Goal: Obtain resource: Download file/media

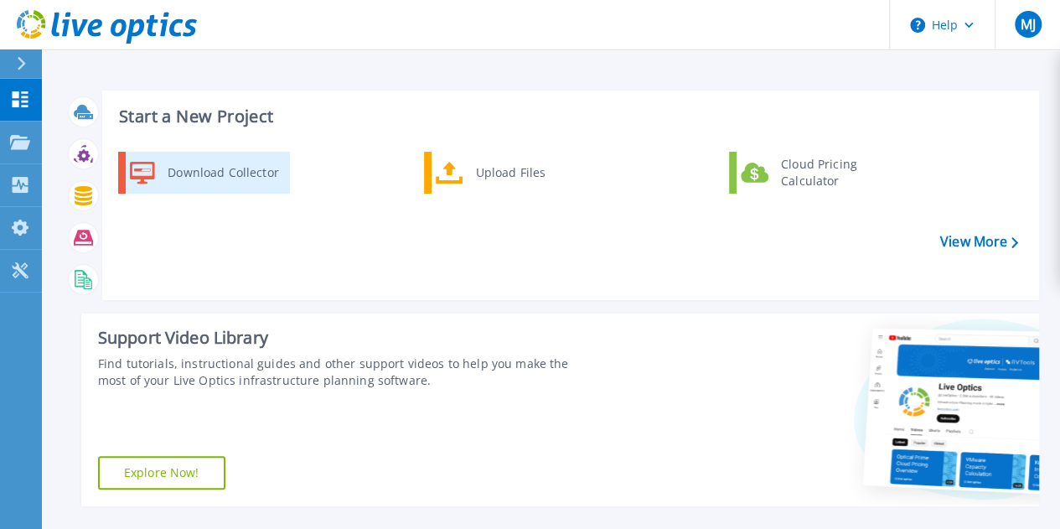
click at [245, 168] on div "Download Collector" at bounding box center [222, 173] width 126 height 34
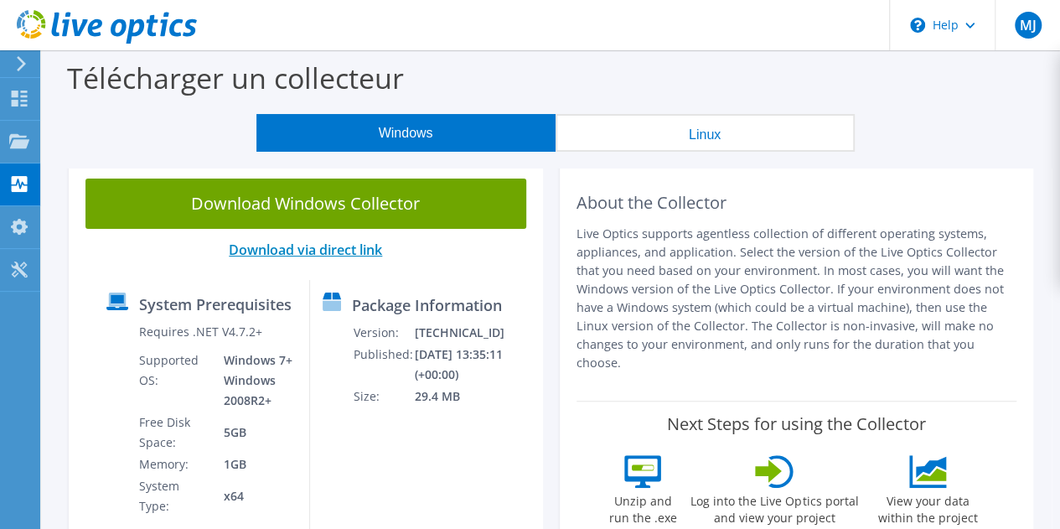
click at [332, 245] on link "Download via direct link" at bounding box center [305, 249] width 153 height 18
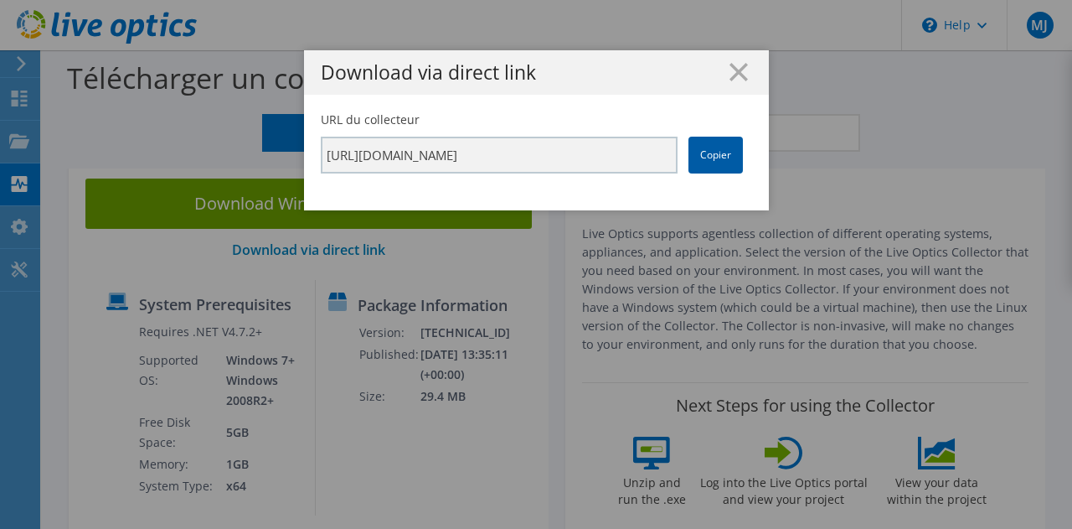
click at [709, 153] on link "Copier" at bounding box center [716, 155] width 54 height 37
click at [730, 70] on line at bounding box center [738, 72] width 17 height 17
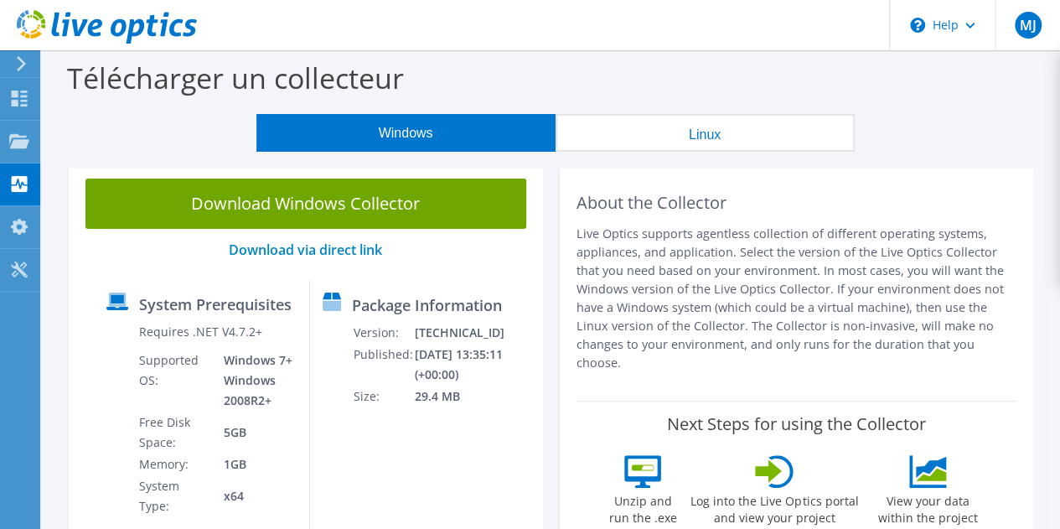
click at [639, 130] on button "Linux" at bounding box center [704, 133] width 299 height 38
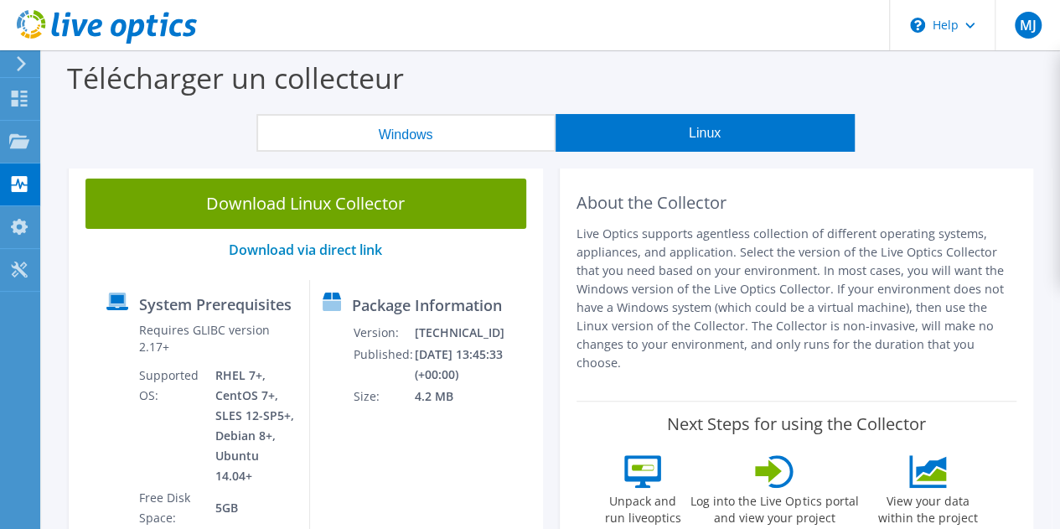
click at [486, 123] on button "Windows" at bounding box center [405, 133] width 299 height 38
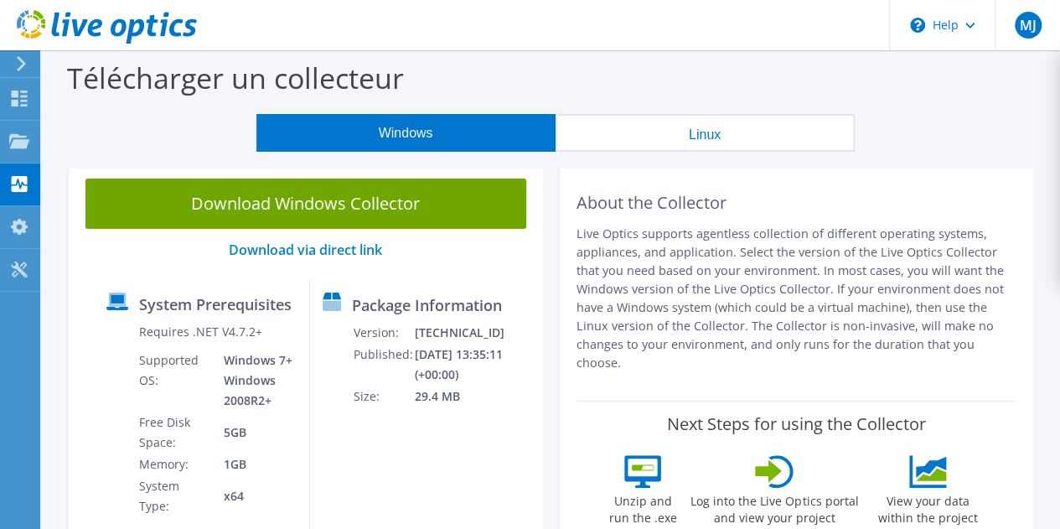
drag, startPoint x: 771, startPoint y: 254, endPoint x: 940, endPoint y: 338, distance: 188.8
click at [940, 338] on p "Live Optics supports agentless collection of different operating systems, appli…" at bounding box center [796, 297] width 441 height 147
click at [945, 343] on p "Live Optics supports agentless collection of different operating systems, appli…" at bounding box center [796, 297] width 441 height 147
drag, startPoint x: 945, startPoint y: 343, endPoint x: 550, endPoint y: 214, distance: 415.6
click at [550, 214] on div "Download Windows Collector Download via direct link System Prerequisites Requir…" at bounding box center [550, 367] width 981 height 410
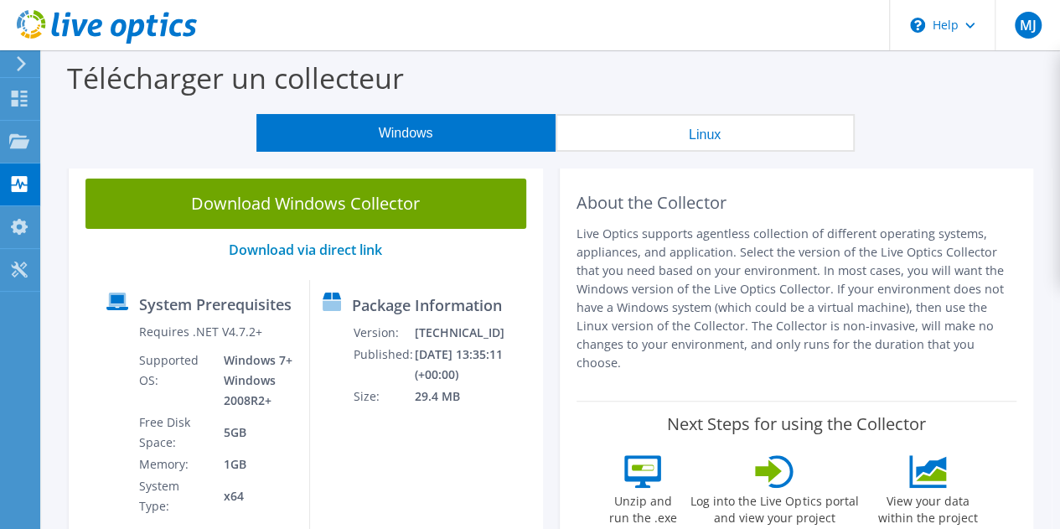
click at [778, 258] on p "Live Optics supports agentless collection of different operating systems, appli…" at bounding box center [796, 297] width 441 height 147
click at [148, 28] on use at bounding box center [107, 27] width 180 height 34
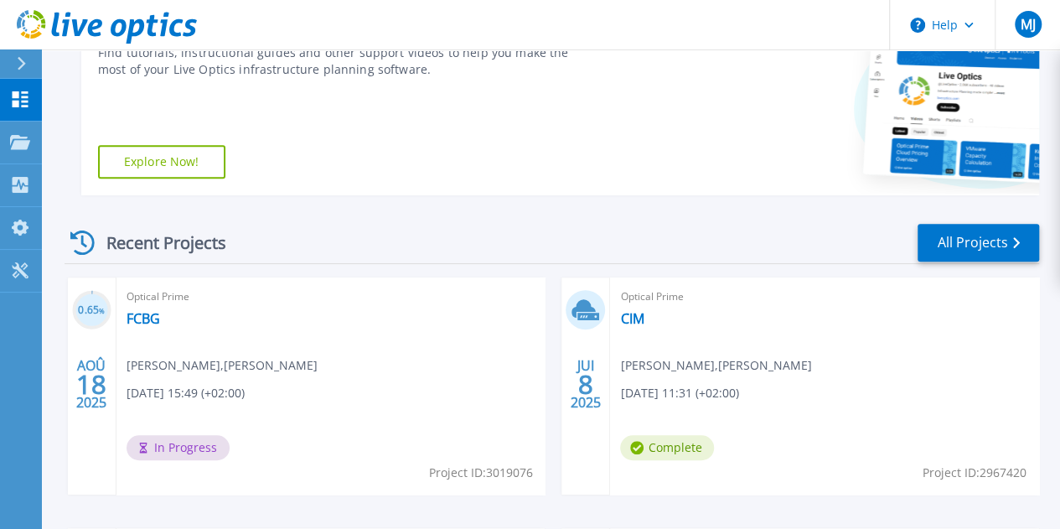
scroll to position [312, 0]
click at [144, 318] on link "FCBG" at bounding box center [143, 317] width 34 height 17
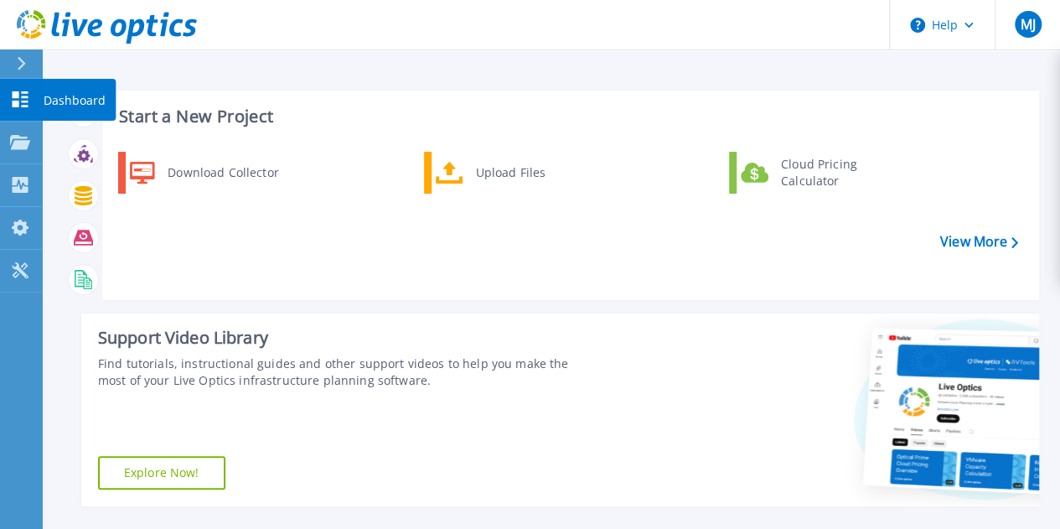
click at [37, 97] on link "Dashboard Dashboard" at bounding box center [21, 100] width 42 height 43
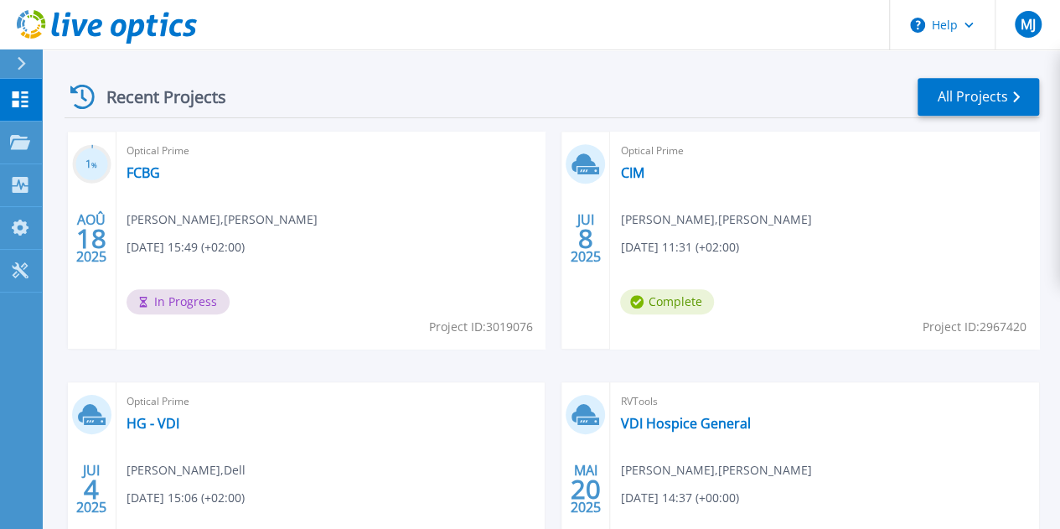
scroll to position [459, 0]
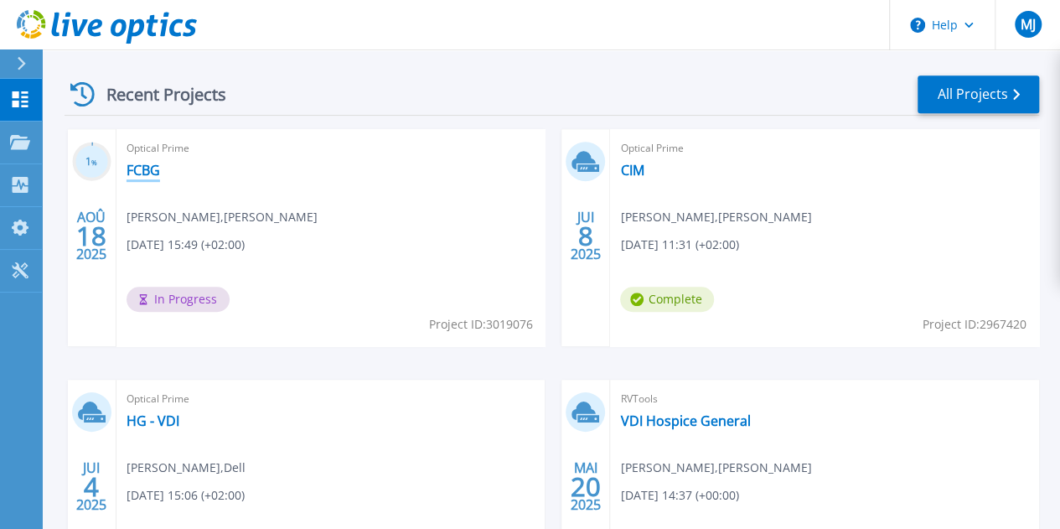
click at [151, 165] on link "FCBG" at bounding box center [143, 170] width 34 height 17
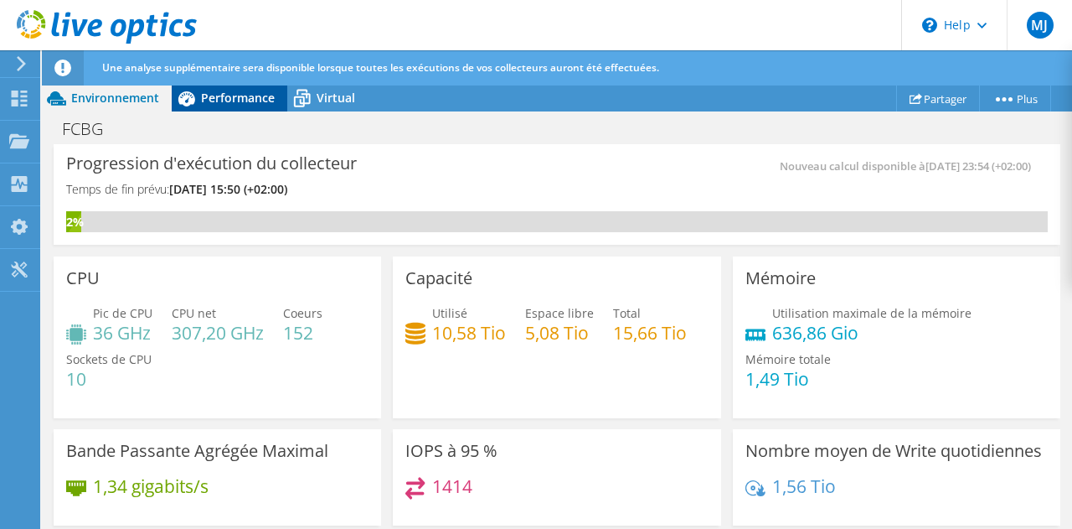
click at [243, 99] on span "Performance" at bounding box center [238, 98] width 74 height 16
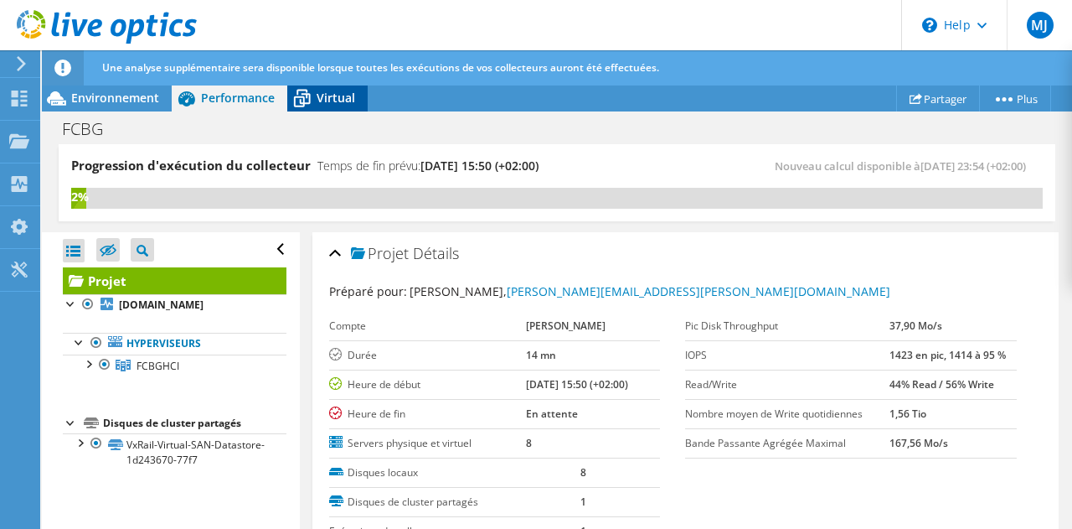
click at [320, 95] on span "Virtual" at bounding box center [336, 98] width 39 height 16
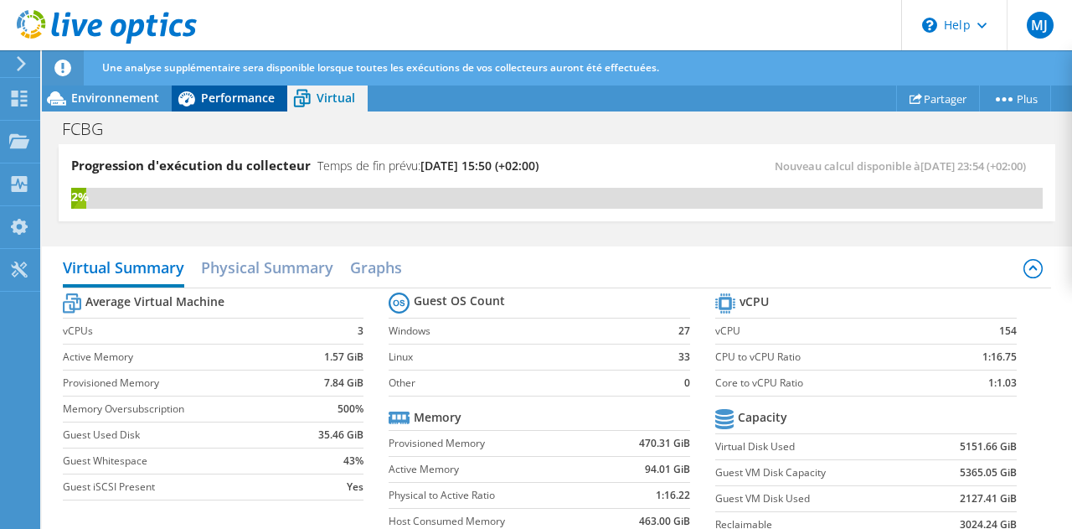
click at [240, 90] on span "Performance" at bounding box center [238, 98] width 74 height 16
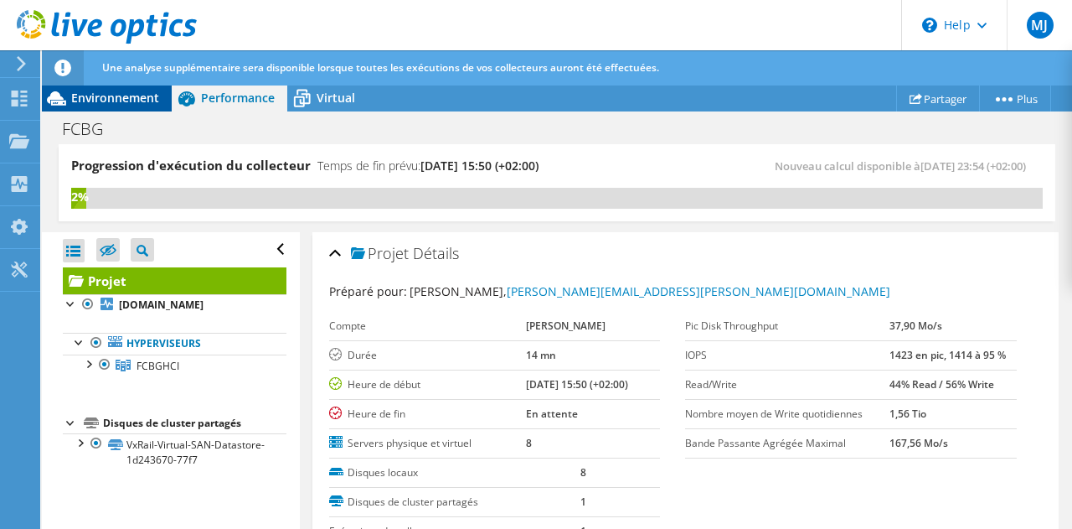
click at [123, 104] on span "Environnement" at bounding box center [115, 98] width 88 height 16
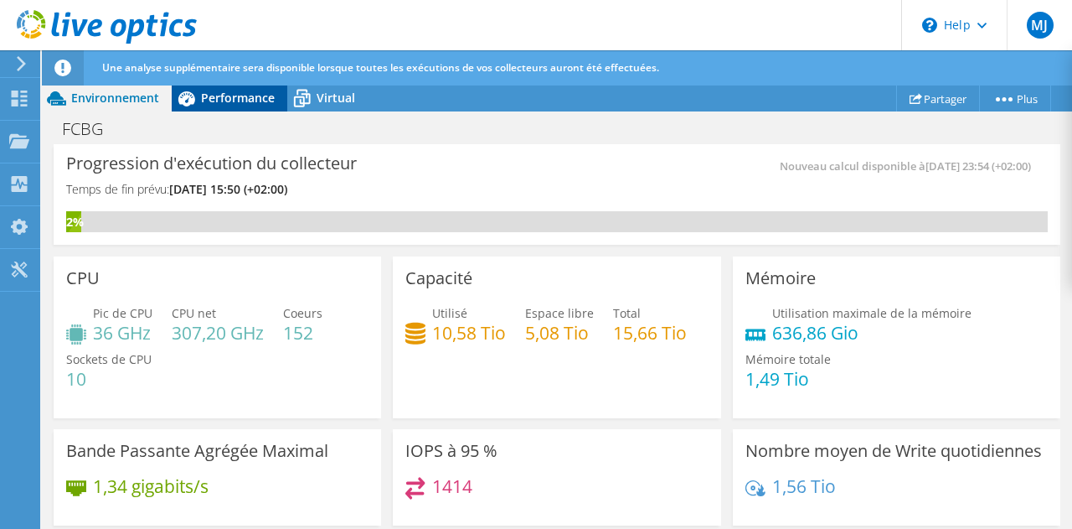
click at [266, 105] on span "Performance" at bounding box center [238, 98] width 74 height 16
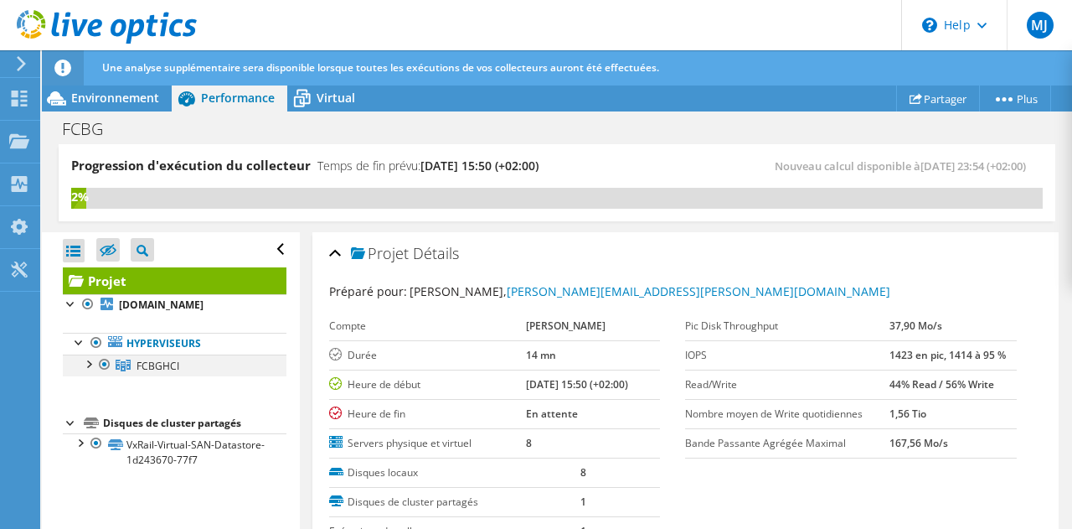
click at [86, 363] on div at bounding box center [88, 362] width 17 height 17
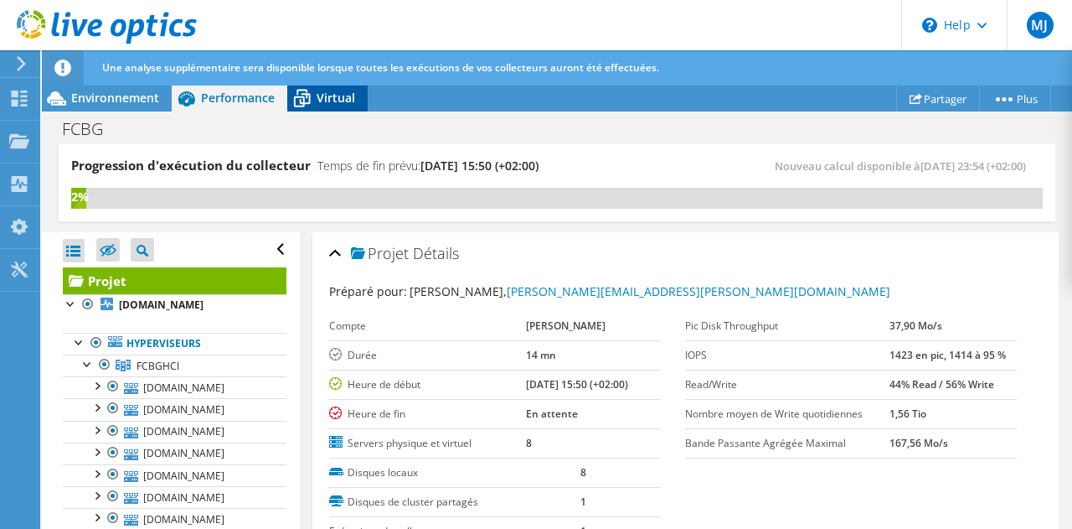
click at [347, 95] on span "Virtual" at bounding box center [336, 98] width 39 height 16
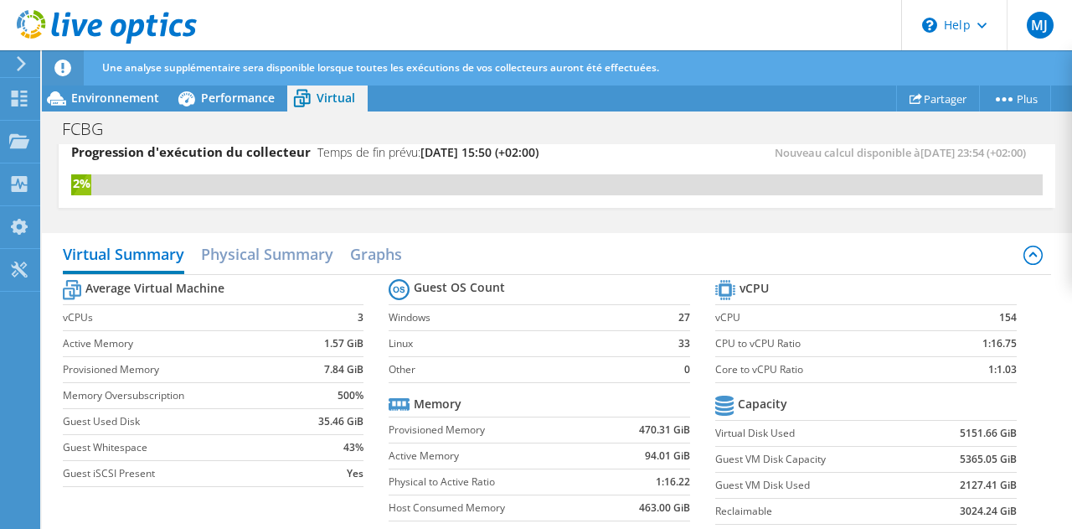
scroll to position [27, 0]
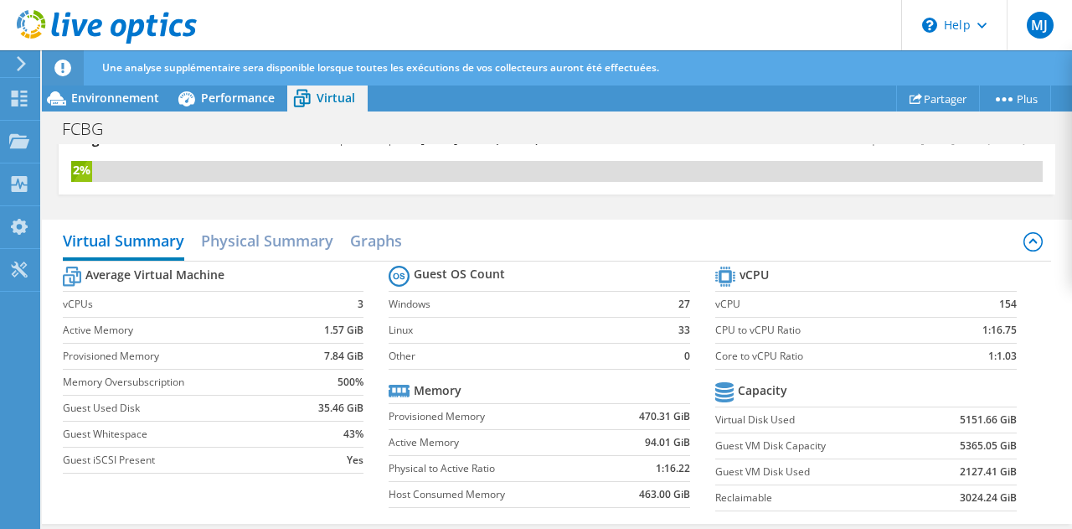
click at [759, 338] on label "CPU to vCPU Ratio" at bounding box center [826, 330] width 222 height 17
click at [722, 312] on label "vCPU" at bounding box center [826, 304] width 222 height 17
click at [231, 257] on h2 "Physical Summary" at bounding box center [267, 242] width 132 height 37
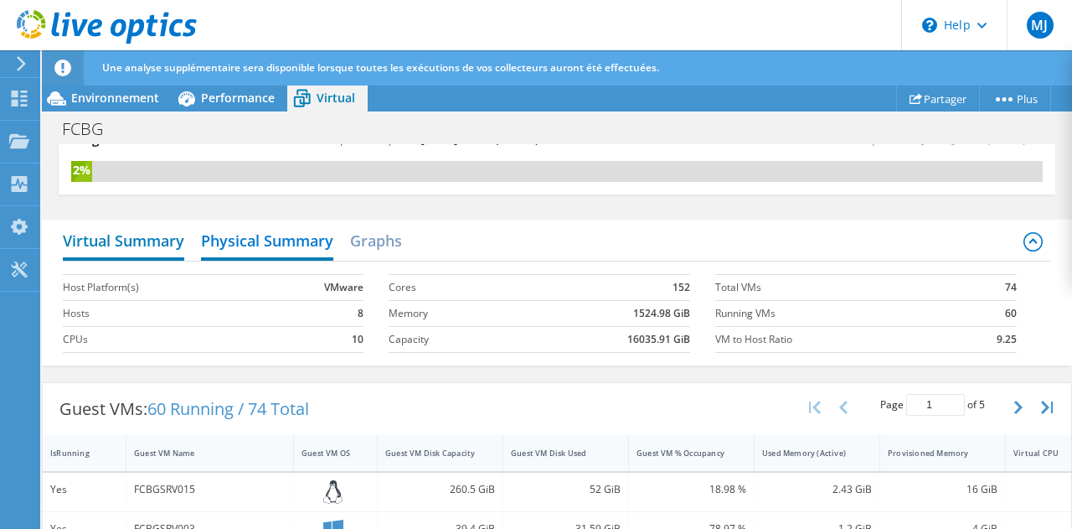
click at [155, 259] on h2 "Virtual Summary" at bounding box center [123, 242] width 121 height 37
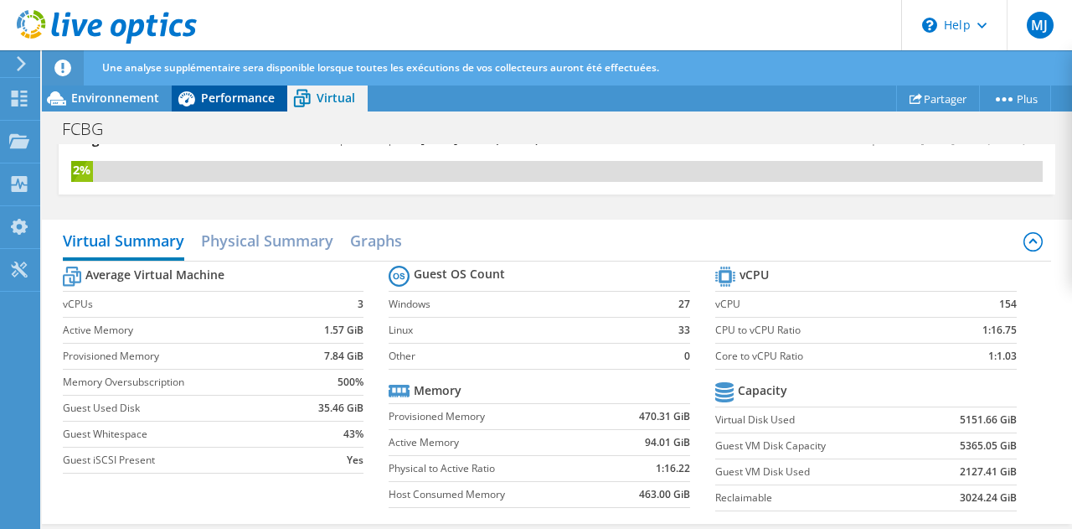
click at [235, 101] on span "Performance" at bounding box center [238, 98] width 74 height 16
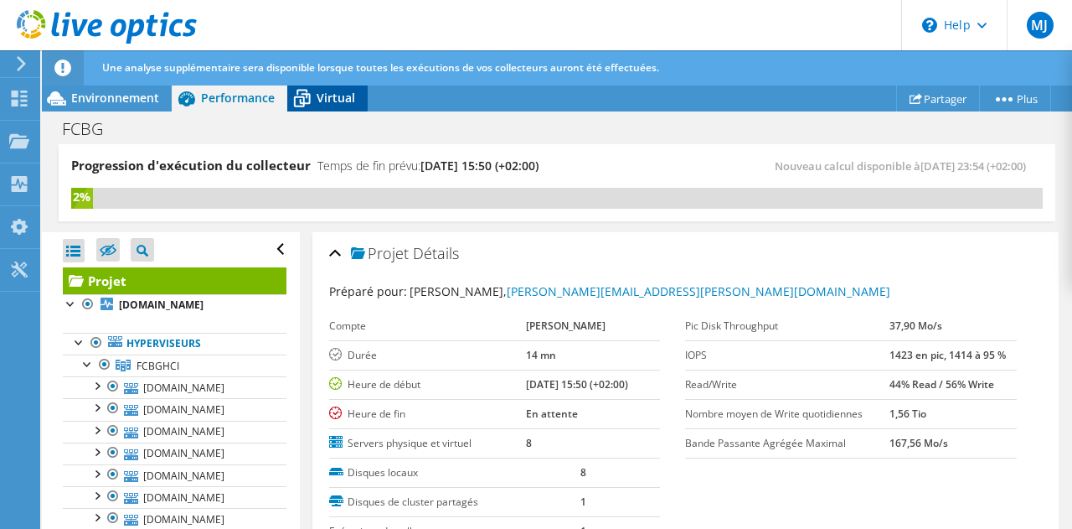
click at [329, 88] on div "Virtual" at bounding box center [327, 98] width 80 height 27
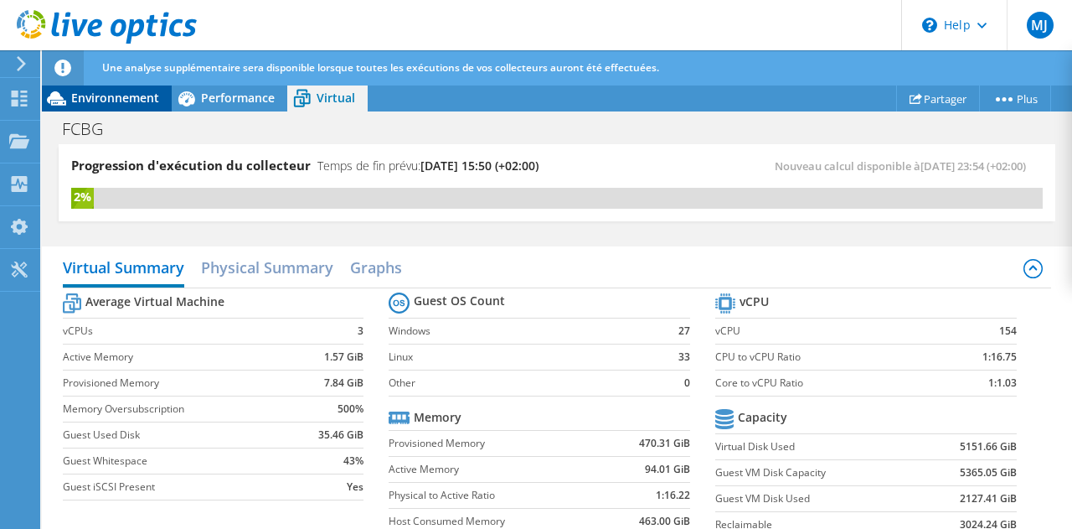
click at [134, 97] on span "Environnement" at bounding box center [115, 98] width 88 height 16
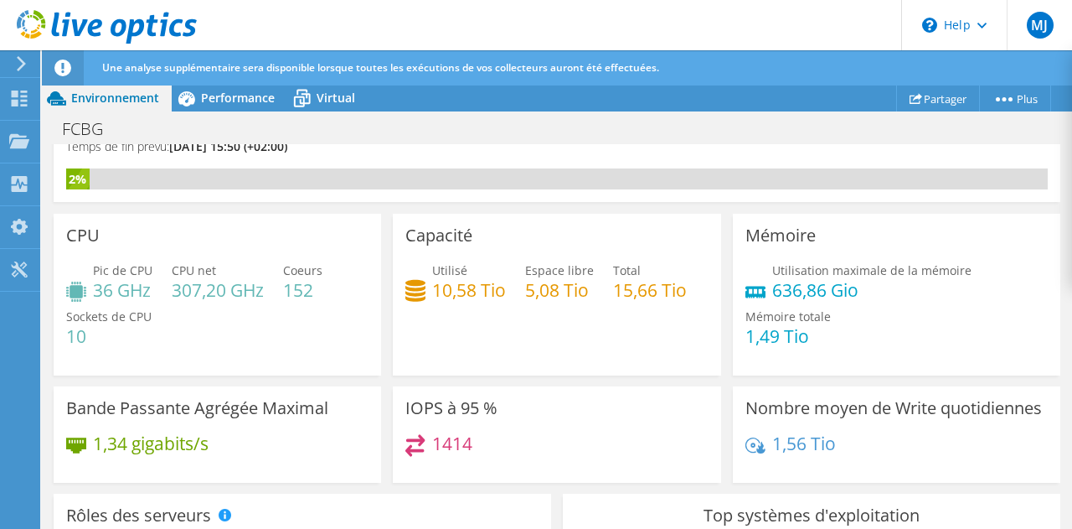
scroll to position [42, 0]
click at [213, 91] on span "Performance" at bounding box center [238, 98] width 74 height 16
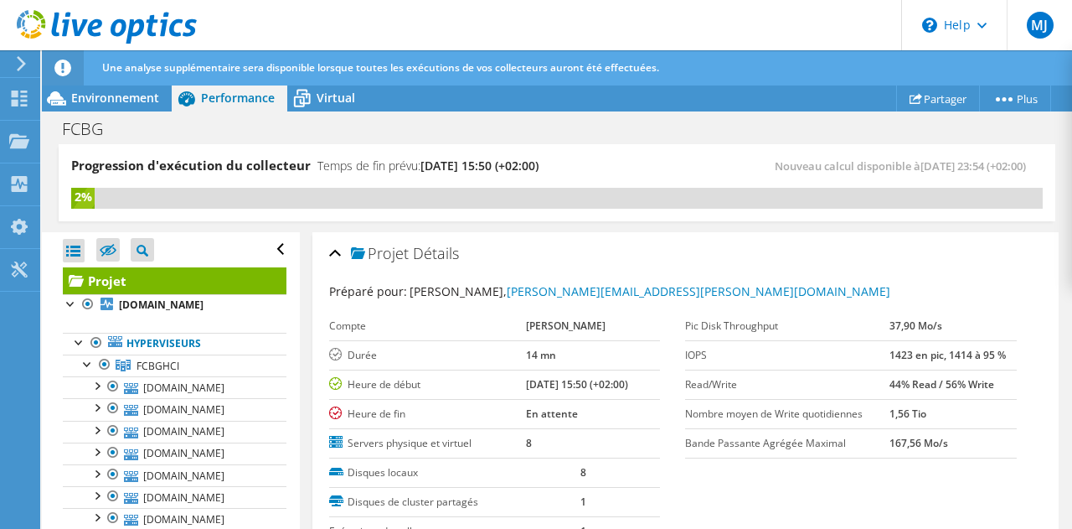
click at [526, 353] on b "14 mn" at bounding box center [541, 355] width 30 height 14
click at [156, 362] on span "FCBGHCI" at bounding box center [158, 366] width 43 height 14
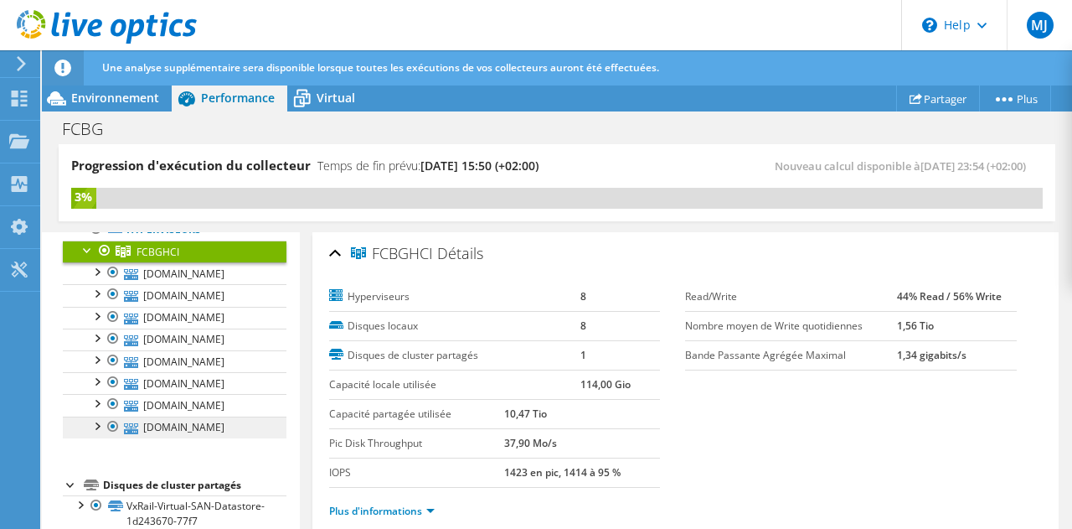
scroll to position [132, 0]
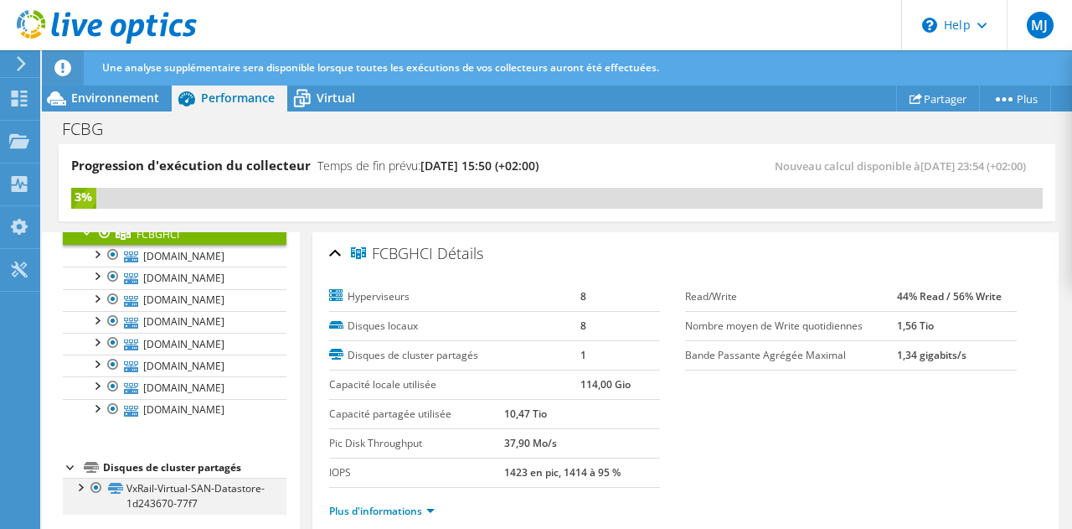
click at [79, 482] on div at bounding box center [79, 485] width 17 height 17
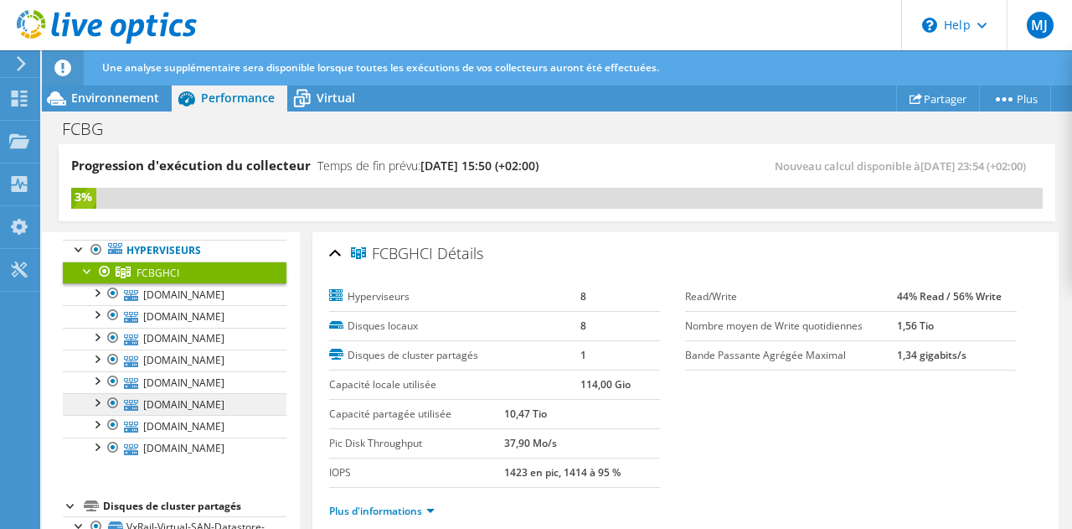
scroll to position [0, 0]
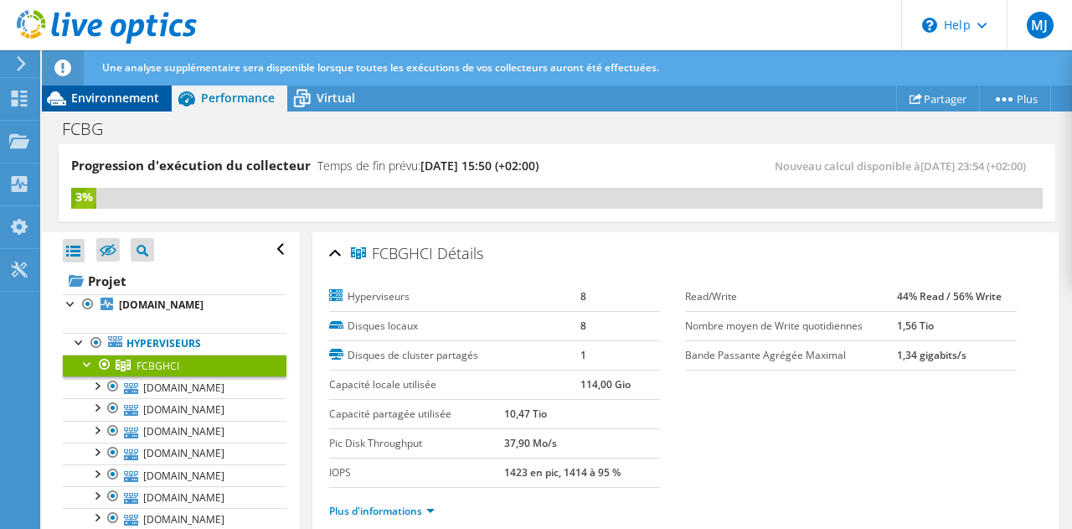
click at [123, 103] on span "Environnement" at bounding box center [115, 98] width 88 height 16
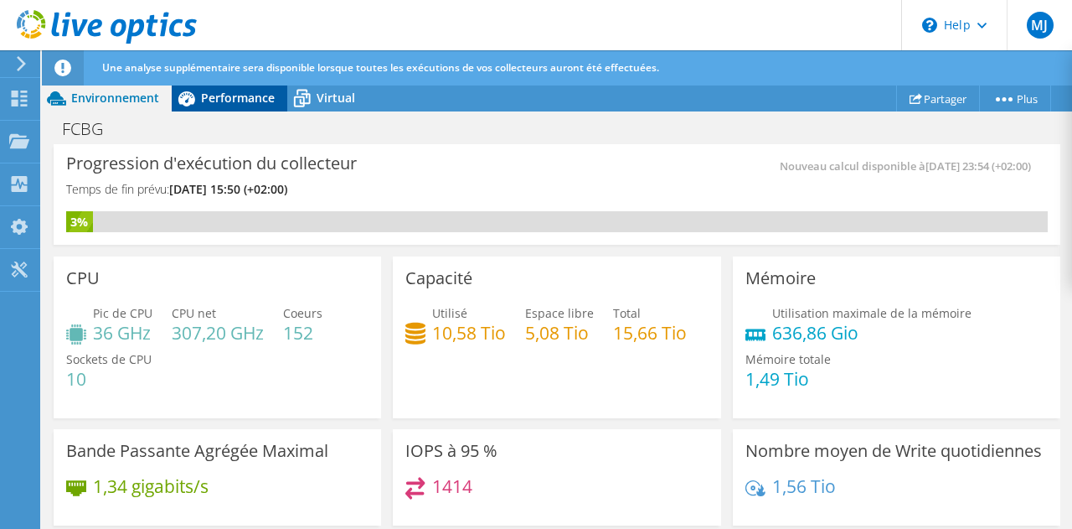
click at [212, 96] on span "Performance" at bounding box center [238, 98] width 74 height 16
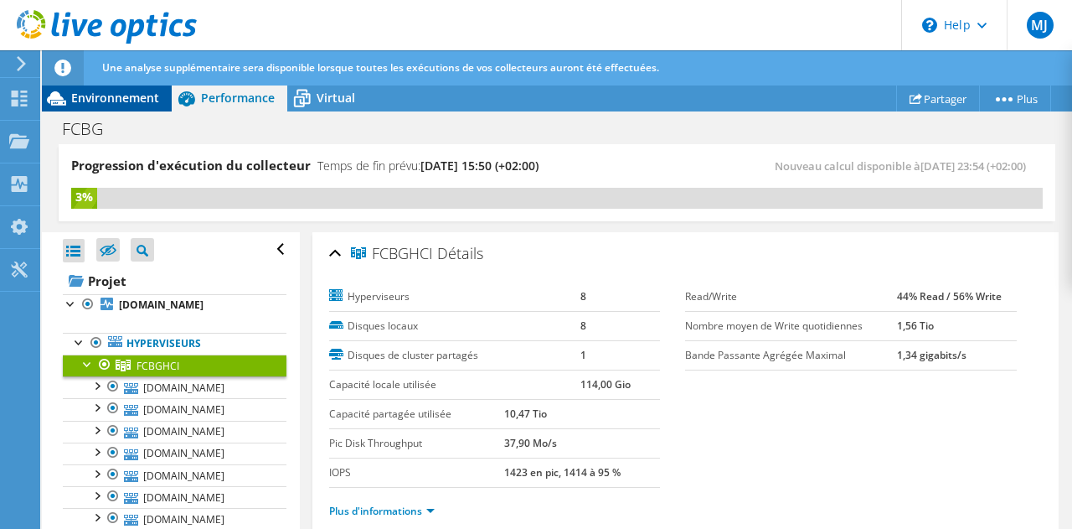
click at [142, 89] on div "Environnement" at bounding box center [107, 98] width 130 height 27
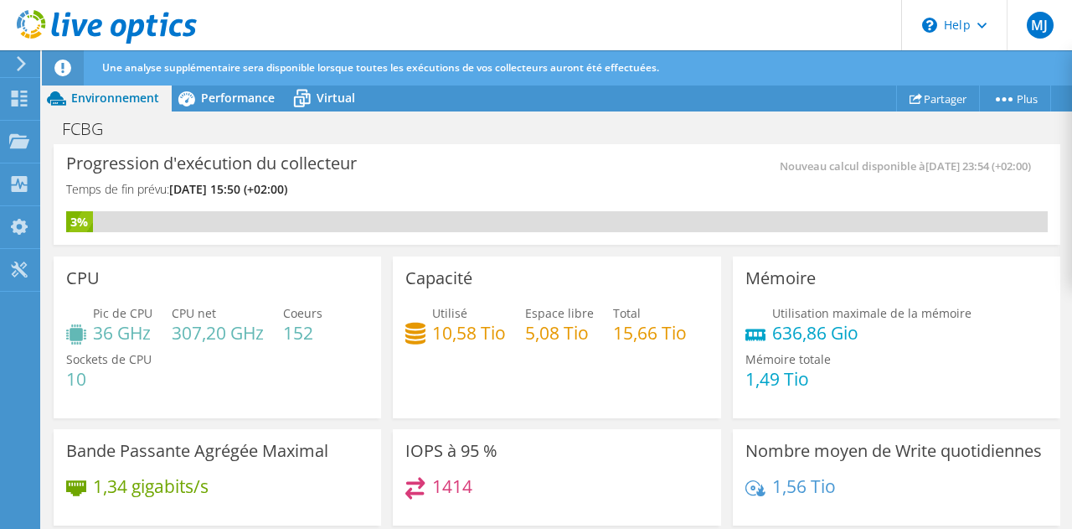
drag, startPoint x: 309, startPoint y: 186, endPoint x: 206, endPoint y: 182, distance: 103.1
click at [206, 182] on span "[DATE] 15:50 (+02:00)" at bounding box center [228, 189] width 118 height 16
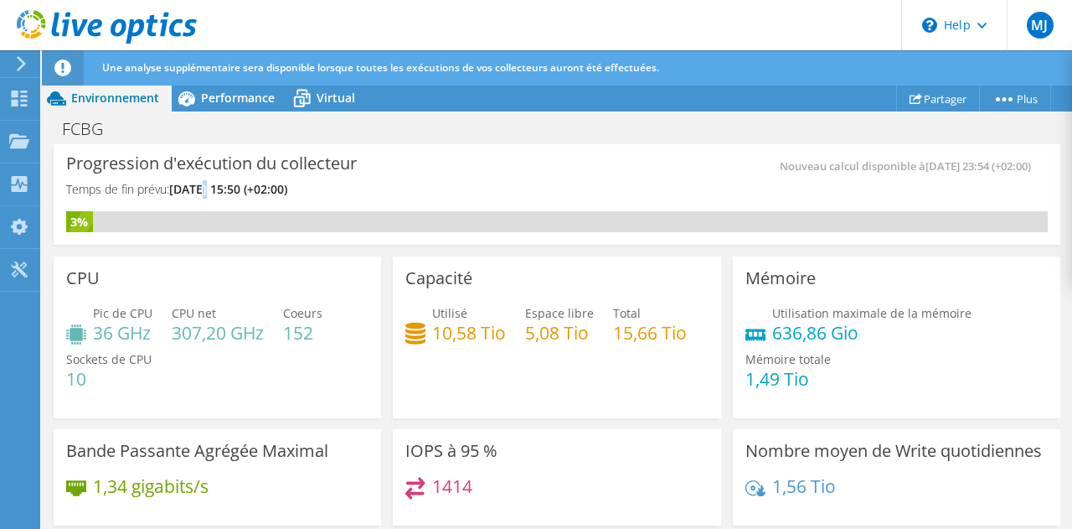
click at [206, 182] on span "[DATE] 15:50 (+02:00)" at bounding box center [228, 189] width 118 height 16
click at [199, 182] on span "[DATE] 15:50 (+02:00)" at bounding box center [228, 189] width 118 height 16
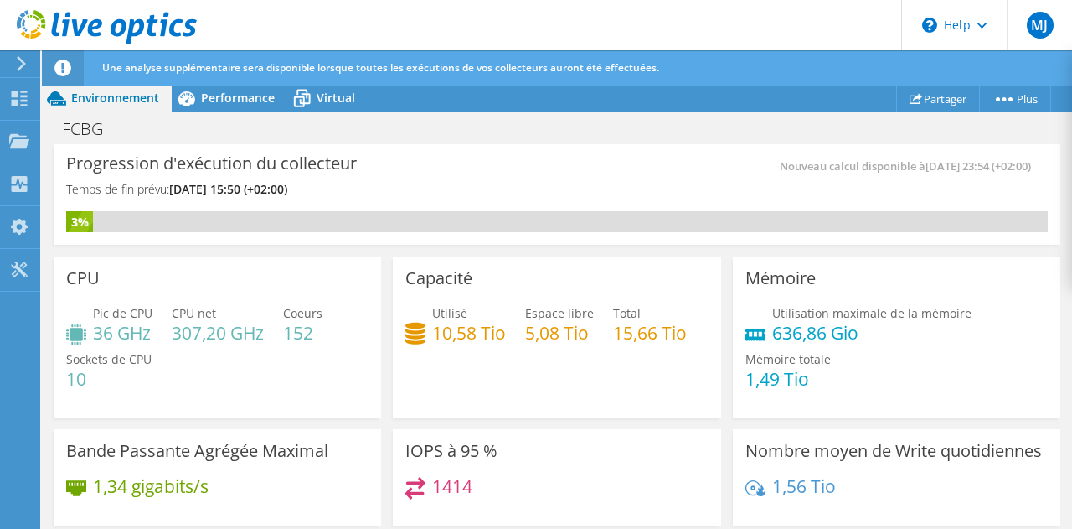
click at [225, 182] on span "[DATE] 15:50 (+02:00)" at bounding box center [228, 189] width 118 height 16
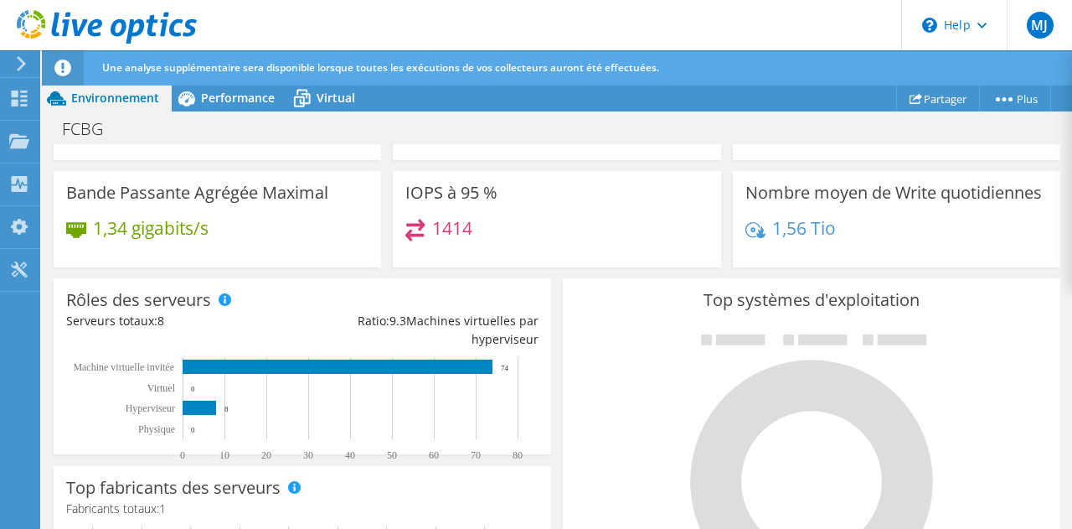
scroll to position [262, 0]
